Goal: Task Accomplishment & Management: Use online tool/utility

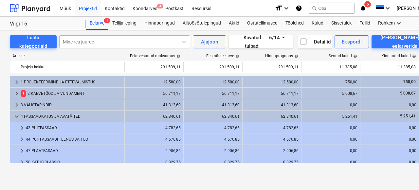
scroll to position [117, 0]
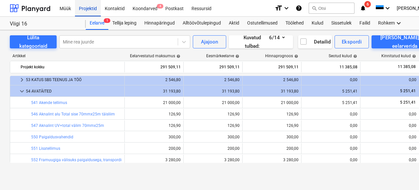
click at [93, 9] on div "Projektid" at bounding box center [88, 8] width 26 height 17
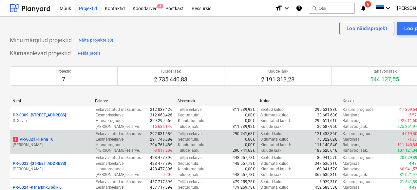
click at [48, 146] on p "[PERSON_NAME]" at bounding box center [51, 145] width 77 height 6
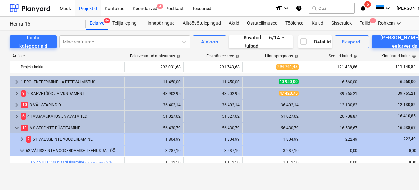
click at [53, 93] on div "9 2 KAEVETÖÖD JA VUNDAMENT" at bounding box center [71, 93] width 101 height 10
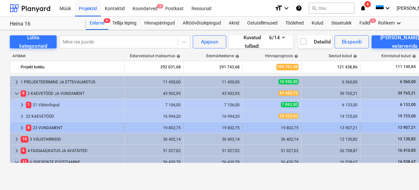
click at [52, 128] on div "8 23 VUNDAMENT" at bounding box center [74, 128] width 96 height 10
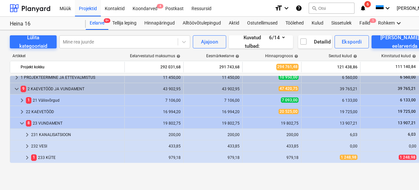
scroll to position [12, 0]
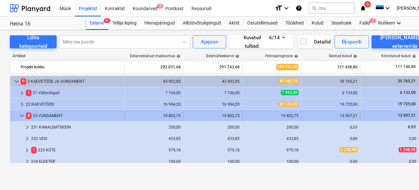
click at [52, 116] on div "8 23 VUNDAMENT" at bounding box center [74, 116] width 96 height 10
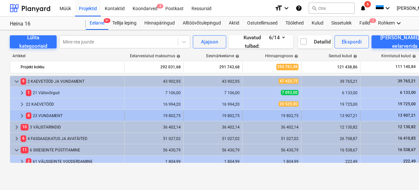
click at [53, 118] on div "8 23 VUNDAMENT" at bounding box center [74, 116] width 96 height 10
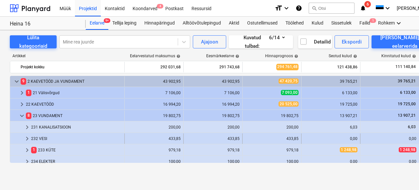
scroll to position [58, 0]
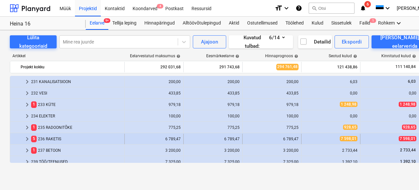
click at [58, 138] on div "5 236 RAKETIS" at bounding box center [76, 139] width 91 height 10
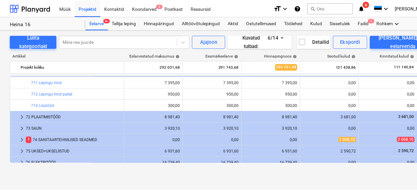
scroll to position [560, 0]
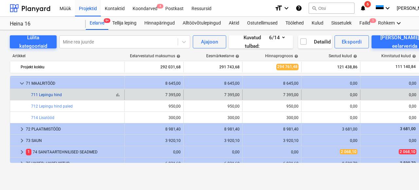
click at [54, 95] on link "711 Lepingu hind" at bounding box center [46, 95] width 31 height 5
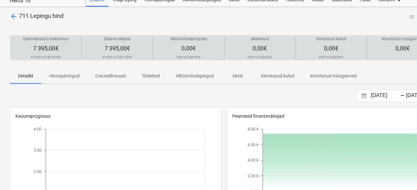
scroll to position [9, 0]
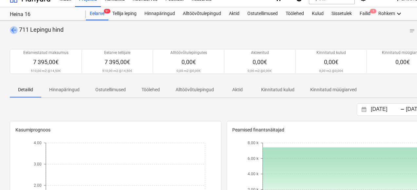
click at [15, 27] on span "arrow_back" at bounding box center [14, 30] width 8 height 8
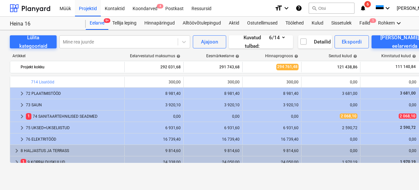
scroll to position [462, 0]
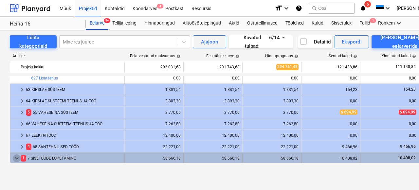
click at [15, 155] on span "keyboard_arrow_down" at bounding box center [17, 159] width 8 height 8
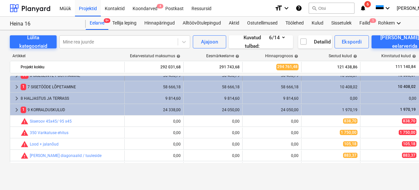
scroll to position [369, 0]
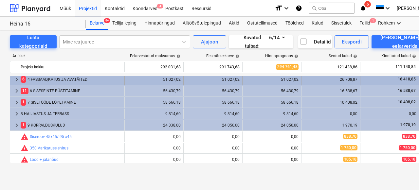
click at [50, 81] on div "6 4 FASSAAD,[PERSON_NAME] AVATÄITED" at bounding box center [71, 79] width 101 height 10
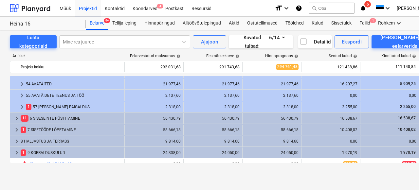
scroll to position [414, 0]
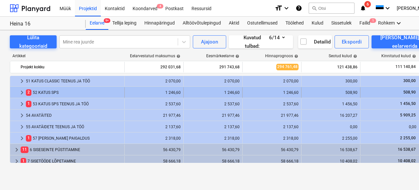
click at [55, 93] on div "2 52 KATUS SPS" at bounding box center [74, 92] width 96 height 10
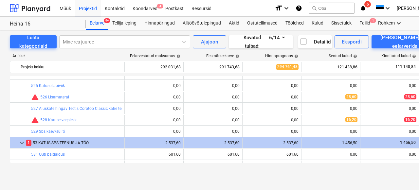
scroll to position [513, 0]
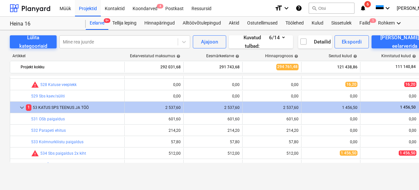
click at [69, 110] on div "1 53 KATUS SPS TEENUS JA TÖÖ" at bounding box center [74, 108] width 96 height 10
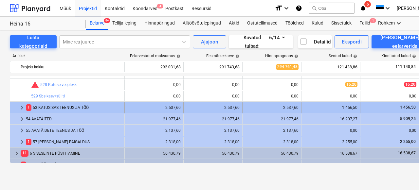
click at [69, 110] on div "1 53 KATUS SPS TEENUS JA TÖÖ" at bounding box center [74, 108] width 96 height 10
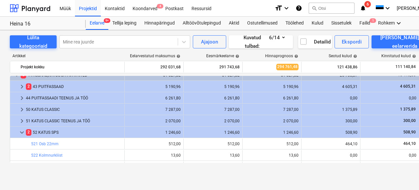
scroll to position [345, 0]
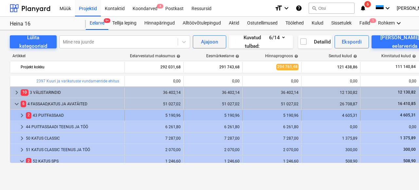
click at [62, 116] on div "2 43 PUITFASSAAD" at bounding box center [74, 115] width 96 height 10
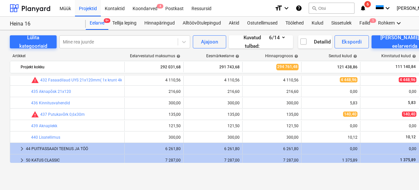
scroll to position [418, 0]
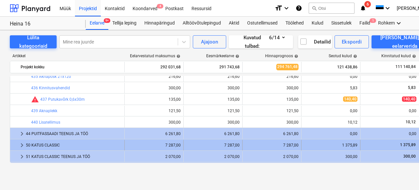
click at [55, 142] on div "50 KATUS CLASSIC" at bounding box center [74, 145] width 96 height 10
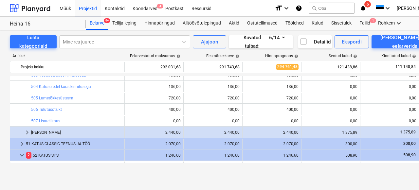
scroll to position [480, 0]
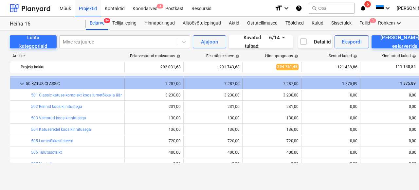
click at [20, 84] on span "keyboard_arrow_down" at bounding box center [22, 84] width 8 height 8
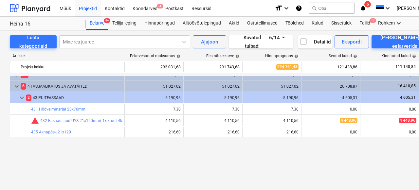
scroll to position [325, 0]
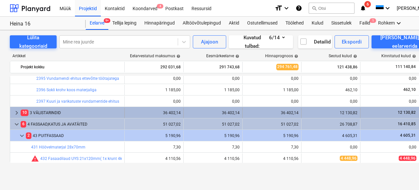
click at [52, 111] on div "10 3 VÄLISTARINDID" at bounding box center [71, 113] width 101 height 10
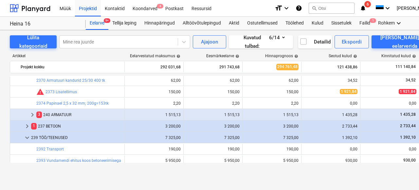
scroll to position [0, 0]
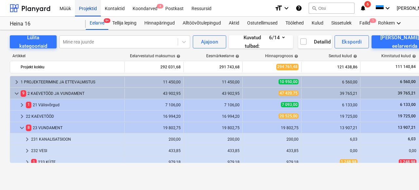
click at [87, 8] on div "Projektid" at bounding box center [88, 8] width 26 height 17
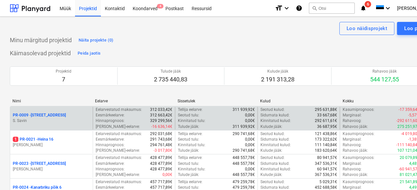
click at [50, 122] on p "S. Savin" at bounding box center [51, 121] width 77 height 6
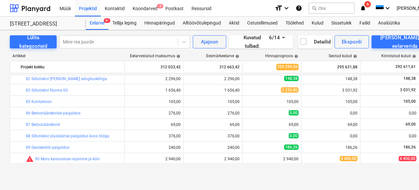
scroll to position [711, 0]
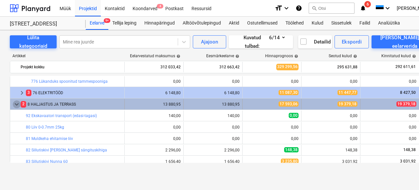
click at [18, 105] on span "keyboard_arrow_down" at bounding box center [17, 105] width 8 height 8
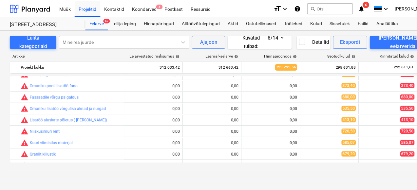
scroll to position [922, 0]
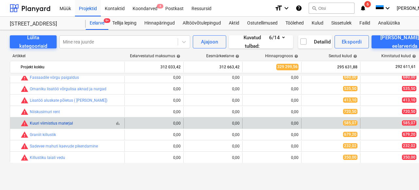
click at [58, 124] on link "Kuuri viimistlus materjal" at bounding box center [51, 123] width 43 height 5
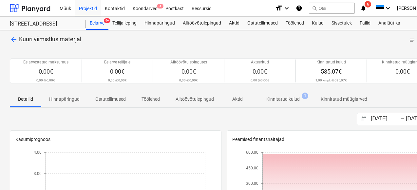
click at [293, 102] on p "Kinnitatud kulud" at bounding box center [282, 99] width 33 height 7
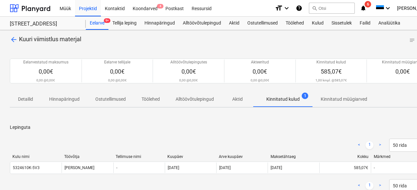
scroll to position [47, 0]
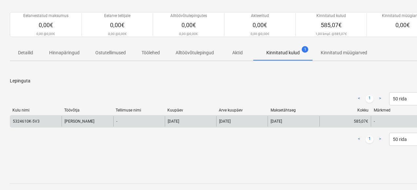
click at [31, 124] on div "5324610K-5V3" at bounding box center [35, 121] width 51 height 10
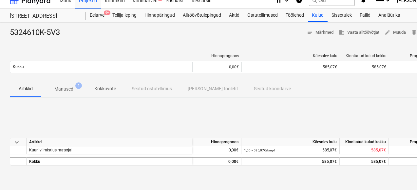
scroll to position [18, 0]
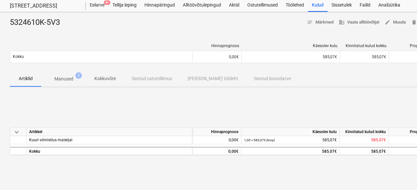
click at [63, 74] on span "Manused 1" at bounding box center [63, 79] width 45 height 12
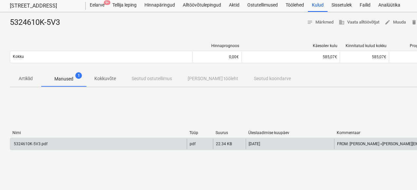
click at [35, 144] on div "5324610K-5V3.pdf" at bounding box center [30, 144] width 35 height 5
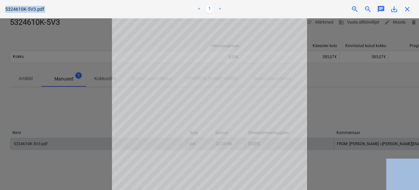
click at [409, 13] on body "Müük Projektid Kontaktid Koondarved 4 Postkast Ressursid format_size keyboard_a…" at bounding box center [209, 77] width 419 height 190
click at [407, 12] on div "Projekti ületoomine ebaõnnestus" at bounding box center [327, 7] width 177 height 14
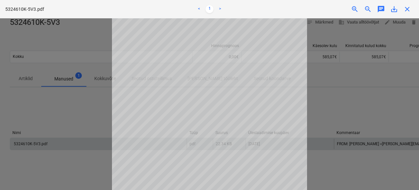
click at [404, 8] on div "Projekti ületoomine ebaõnnestus" at bounding box center [327, 7] width 177 height 14
click at [409, 10] on div "Projekti ületoomine ebaõnnestus" at bounding box center [327, 7] width 177 height 14
click at [405, 9] on div "Projekti ületoomine ebaõnnestus" at bounding box center [327, 7] width 177 height 14
click at [346, 104] on div at bounding box center [209, 104] width 419 height 172
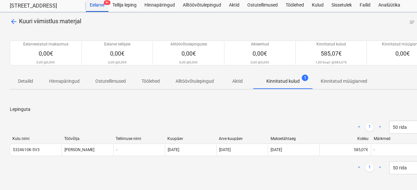
scroll to position [47, 0]
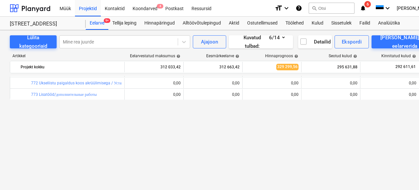
scroll to position [368, 0]
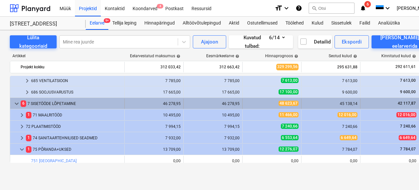
click at [15, 103] on span "keyboard_arrow_down" at bounding box center [17, 104] width 8 height 8
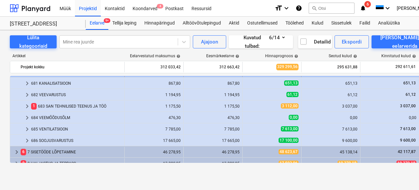
scroll to position [278, 0]
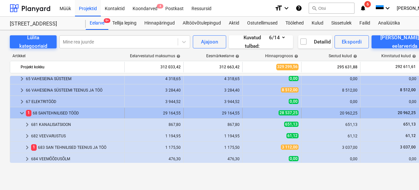
click at [18, 113] on span "keyboard_arrow_down" at bounding box center [22, 113] width 8 height 8
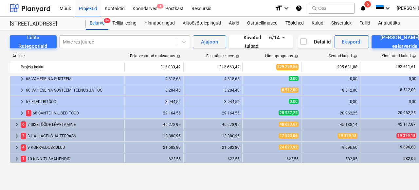
scroll to position [215, 0]
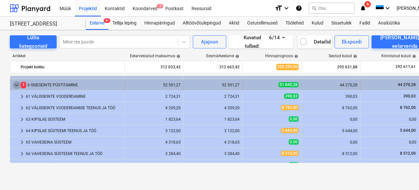
click at [14, 83] on span "keyboard_arrow_down" at bounding box center [17, 85] width 8 height 8
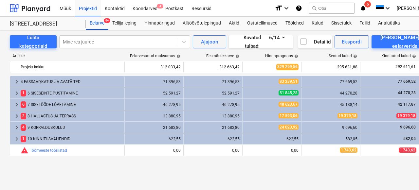
click at [39, 102] on div "keyboard_arrow_right 1 PROJEKTEERIMINE JA ETTEVALMISTUS 12 235,00 12 865,00 11 …" at bounding box center [224, 119] width 428 height 87
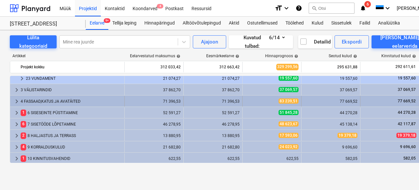
click at [39, 101] on div "4 FASSAAD,KATUS JA AVATÄITED" at bounding box center [71, 101] width 101 height 10
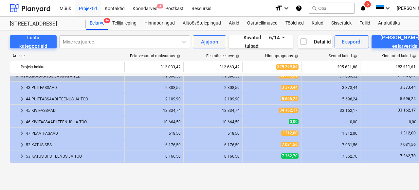
scroll to position [225, 0]
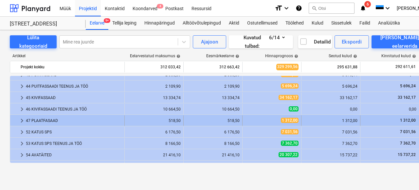
click at [53, 122] on div "47 PLAATFASAAD" at bounding box center [74, 121] width 96 height 10
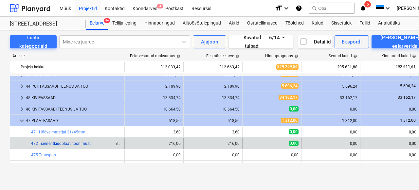
scroll to position [236, 0]
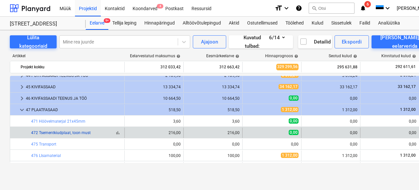
click at [62, 132] on link "472 Tsementkiudplaat, toon must" at bounding box center [61, 133] width 60 height 5
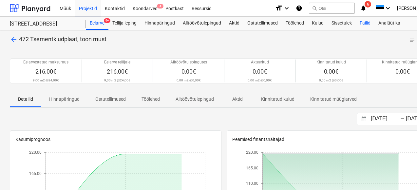
click at [365, 25] on div "Failid" at bounding box center [365, 23] width 19 height 13
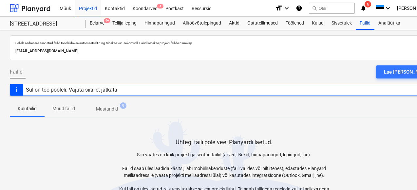
click at [113, 109] on p "Mustandid" at bounding box center [107, 109] width 22 height 7
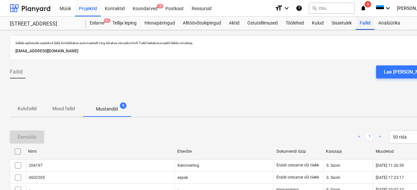
click at [364, 22] on div "Failid" at bounding box center [365, 23] width 19 height 13
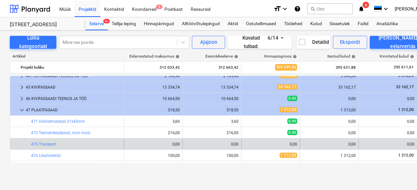
scroll to position [237, 0]
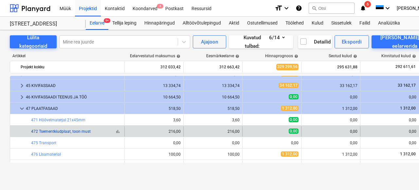
click at [58, 130] on link "472 Tsementkiudplaat, toon must" at bounding box center [61, 131] width 60 height 5
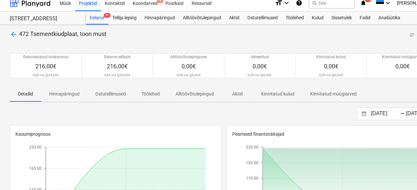
scroll to position [5, 0]
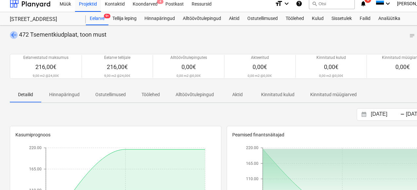
click at [11, 35] on span "arrow_back" at bounding box center [14, 35] width 8 height 8
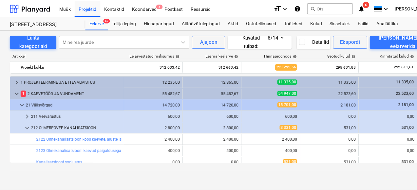
scroll to position [237, 0]
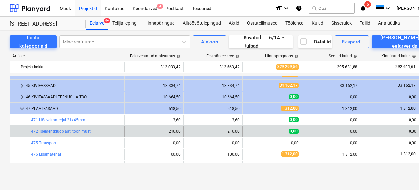
click at [53, 129] on div "bar_chart 472 Tsementkiudplaat, toon must" at bounding box center [76, 131] width 91 height 10
click at [53, 130] on link "472 Tsementkiudplaat, toon must" at bounding box center [61, 131] width 60 height 5
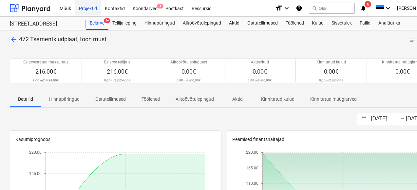
click at [83, 9] on div "Projektid" at bounding box center [88, 8] width 26 height 17
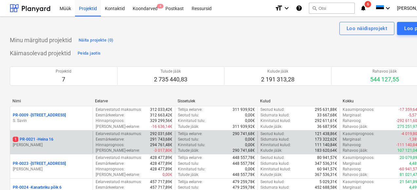
click at [49, 143] on p "[PERSON_NAME]" at bounding box center [51, 145] width 77 height 6
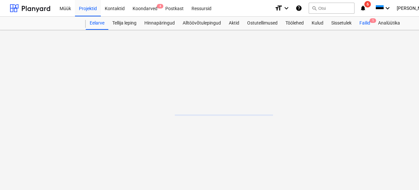
click at [368, 23] on div "Failid 1" at bounding box center [365, 23] width 19 height 13
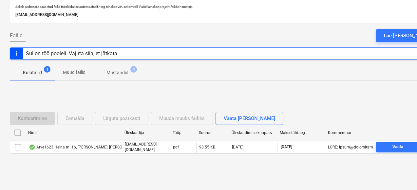
scroll to position [41, 0]
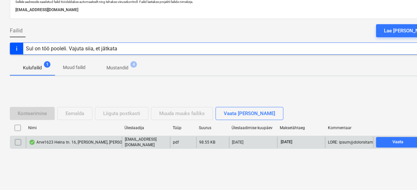
click at [46, 140] on div "Arve1623 Heina tn. 16, [PERSON_NAME], [PERSON_NAME], [PERSON_NAME].pdf" at bounding box center [103, 142] width 148 height 5
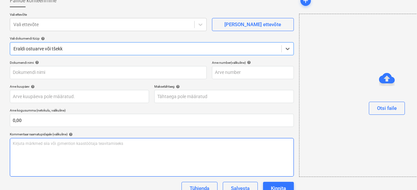
type input "1623"
type input "[DATE]"
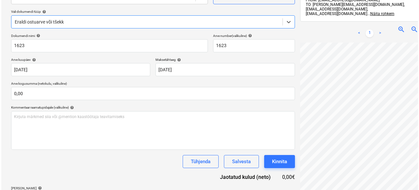
scroll to position [93, 0]
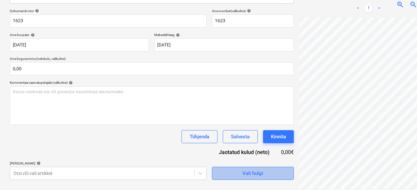
click at [220, 176] on span "Vali hulgi" at bounding box center [252, 173] width 65 height 9
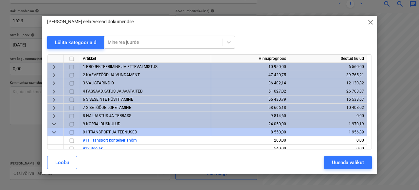
click at [88, 102] on span "6 SISESEINTE PÜSTITAMINE" at bounding box center [108, 99] width 50 height 5
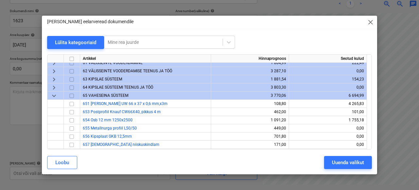
scroll to position [52, 0]
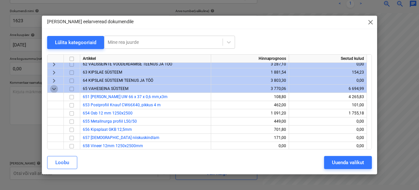
click at [57, 87] on span "keyboard_arrow_down" at bounding box center [54, 89] width 8 height 8
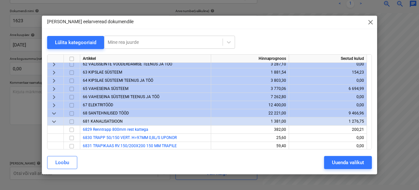
click at [97, 111] on span "68 SANTEHNILISED TÖÖD" at bounding box center [106, 113] width 46 height 5
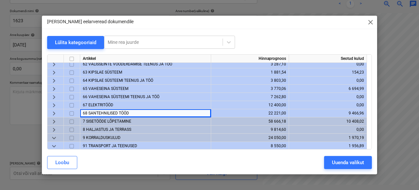
click at [97, 111] on span "68 SANTEHNILISED TÖÖD" at bounding box center [106, 113] width 46 height 5
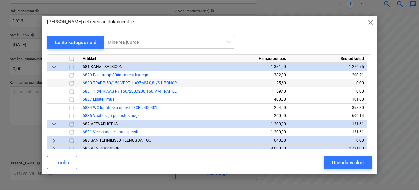
scroll to position [99, 0]
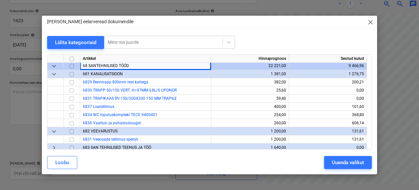
click at [48, 68] on div "keyboard_arrow_down" at bounding box center [55, 66] width 16 height 8
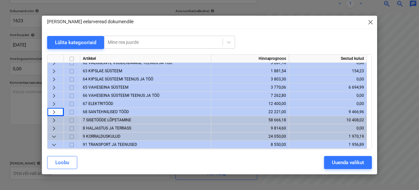
scroll to position [55, 0]
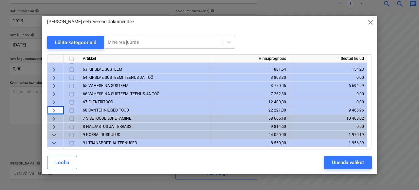
click at [118, 106] on div "68 SANTEHNILISED TÖÖD" at bounding box center [145, 110] width 131 height 8
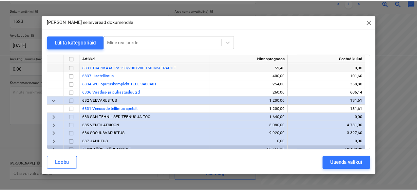
scroll to position [131, 0]
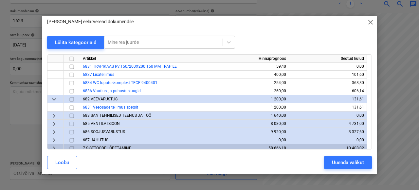
click at [114, 114] on span "683 SAN TEHNILISED TEENUS JA TÖÖ" at bounding box center [117, 115] width 68 height 5
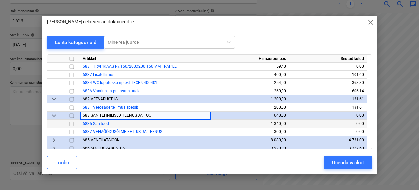
click at [71, 123] on input "checkbox" at bounding box center [72, 124] width 8 height 8
click at [331, 160] on button "Uuenda valikut" at bounding box center [348, 162] width 48 height 13
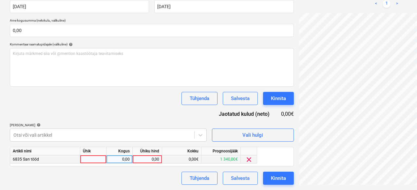
click at [96, 159] on div at bounding box center [93, 160] width 26 height 8
type input "1"
click at [114, 160] on div "0,00" at bounding box center [119, 160] width 21 height 8
click at [152, 160] on div "0,00" at bounding box center [147, 160] width 24 height 8
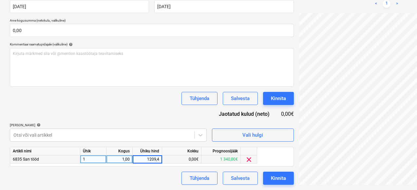
type input "1209,45"
click at [263, 177] on button "Kinnita" at bounding box center [278, 178] width 31 height 13
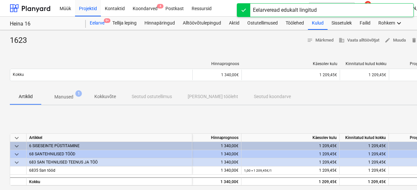
click at [102, 23] on div "Eelarve 9+" at bounding box center [97, 23] width 23 height 13
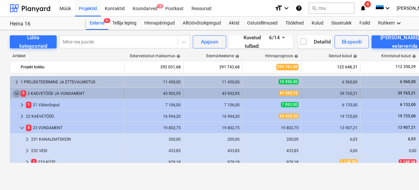
click at [17, 95] on span "keyboard_arrow_down" at bounding box center [17, 94] width 8 height 8
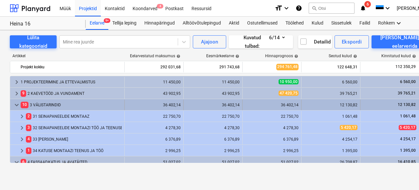
click at [17, 104] on span "keyboard_arrow_down" at bounding box center [17, 105] width 8 height 8
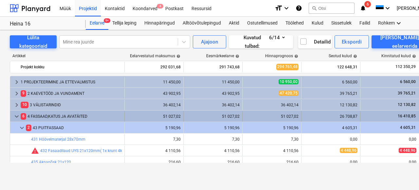
click at [17, 116] on span "keyboard_arrow_down" at bounding box center [17, 117] width 8 height 8
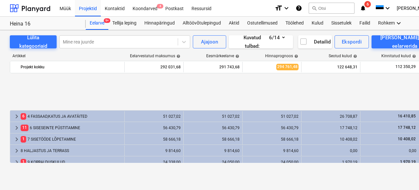
scroll to position [53, 0]
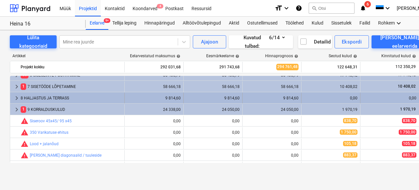
click at [35, 97] on div "8 HALJASTUS JA TERRASS" at bounding box center [71, 98] width 101 height 10
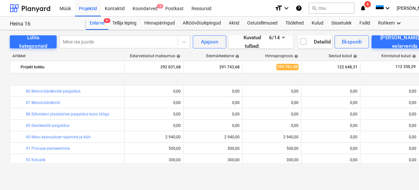
scroll to position [180, 0]
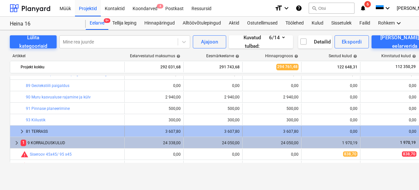
click at [36, 130] on div "81 TERRASS" at bounding box center [74, 131] width 96 height 10
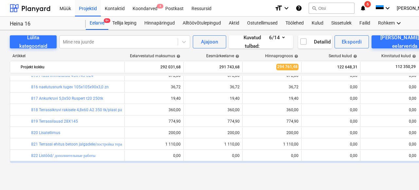
scroll to position [293, 0]
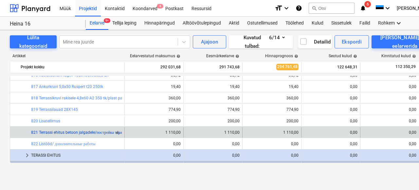
click at [87, 134] on link "821 Terrassi ehitus betoon jalgadele/постройка терассы с бетонными ногами" at bounding box center [97, 132] width 133 height 5
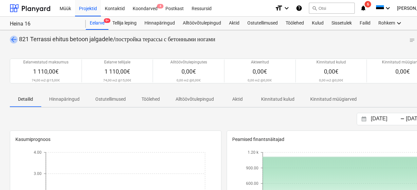
click at [16, 41] on span "arrow_back" at bounding box center [14, 40] width 8 height 8
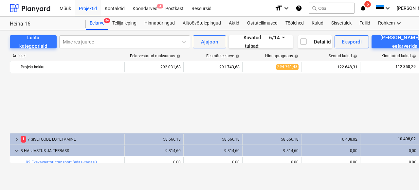
scroll to position [293, 0]
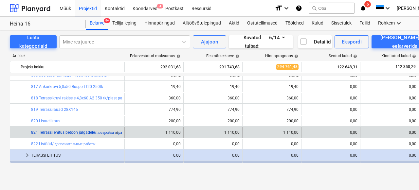
click at [70, 133] on link "821 Terrassi ehitus betoon jalgadele/постройка терассы с бетонными ногами" at bounding box center [97, 132] width 133 height 5
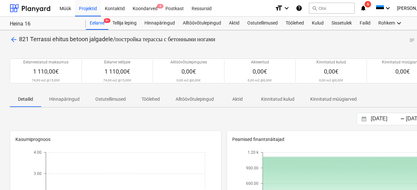
click at [14, 40] on span "arrow_back" at bounding box center [14, 40] width 8 height 8
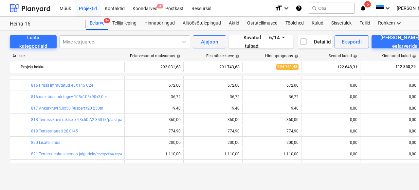
scroll to position [316, 0]
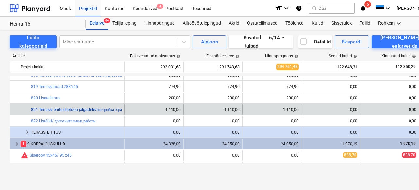
click at [88, 107] on link "821 Terrassi ehitus betoon jalgadele/постройка терассы с бетонными ногами" at bounding box center [97, 109] width 133 height 5
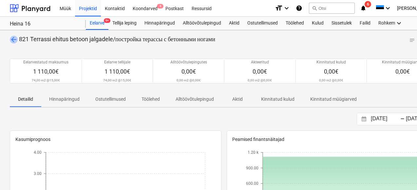
click at [11, 39] on span "arrow_back" at bounding box center [14, 40] width 8 height 8
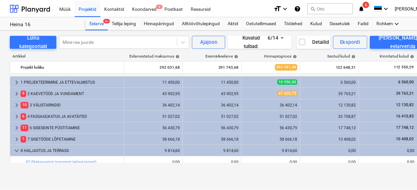
scroll to position [200, 0]
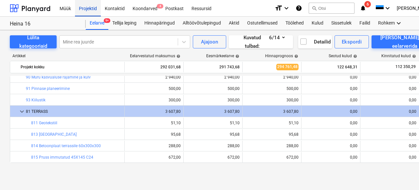
click at [86, 9] on div "Projektid" at bounding box center [88, 8] width 26 height 17
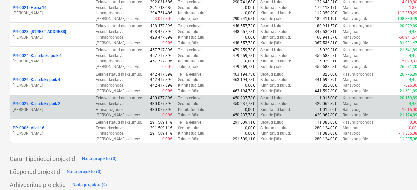
scroll to position [137, 0]
